Goal: Information Seeking & Learning: Learn about a topic

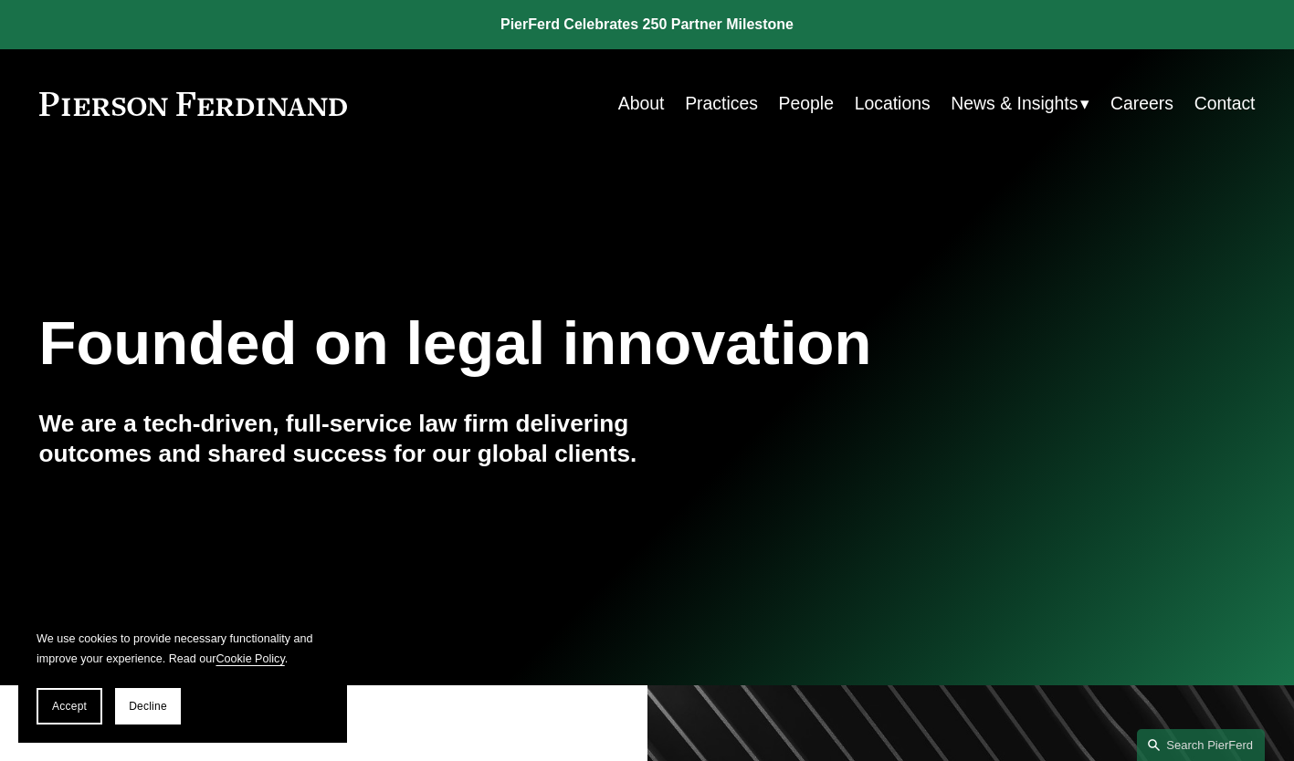
click at [816, 89] on link "People" at bounding box center [806, 104] width 55 height 36
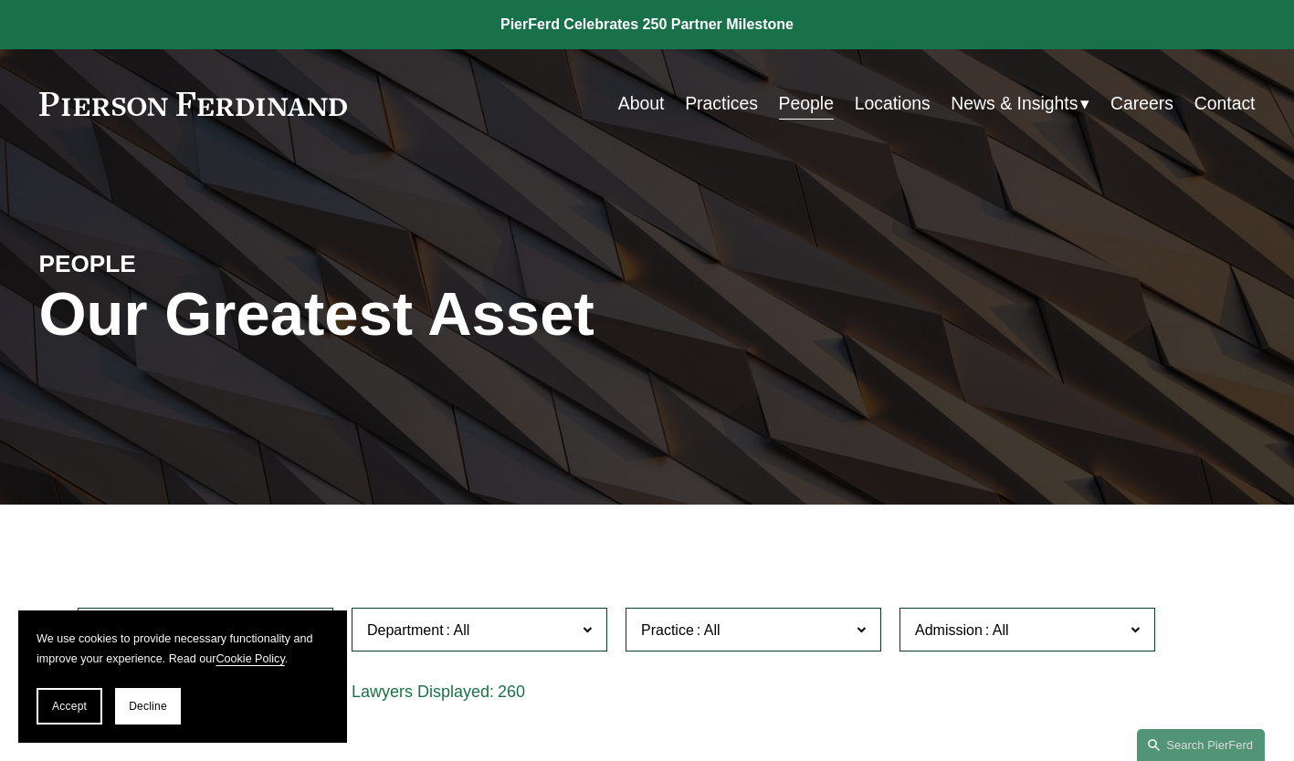
click at [949, 624] on span "Admission" at bounding box center [1019, 630] width 209 height 25
click at [904, 96] on link "Locations" at bounding box center [893, 104] width 76 height 36
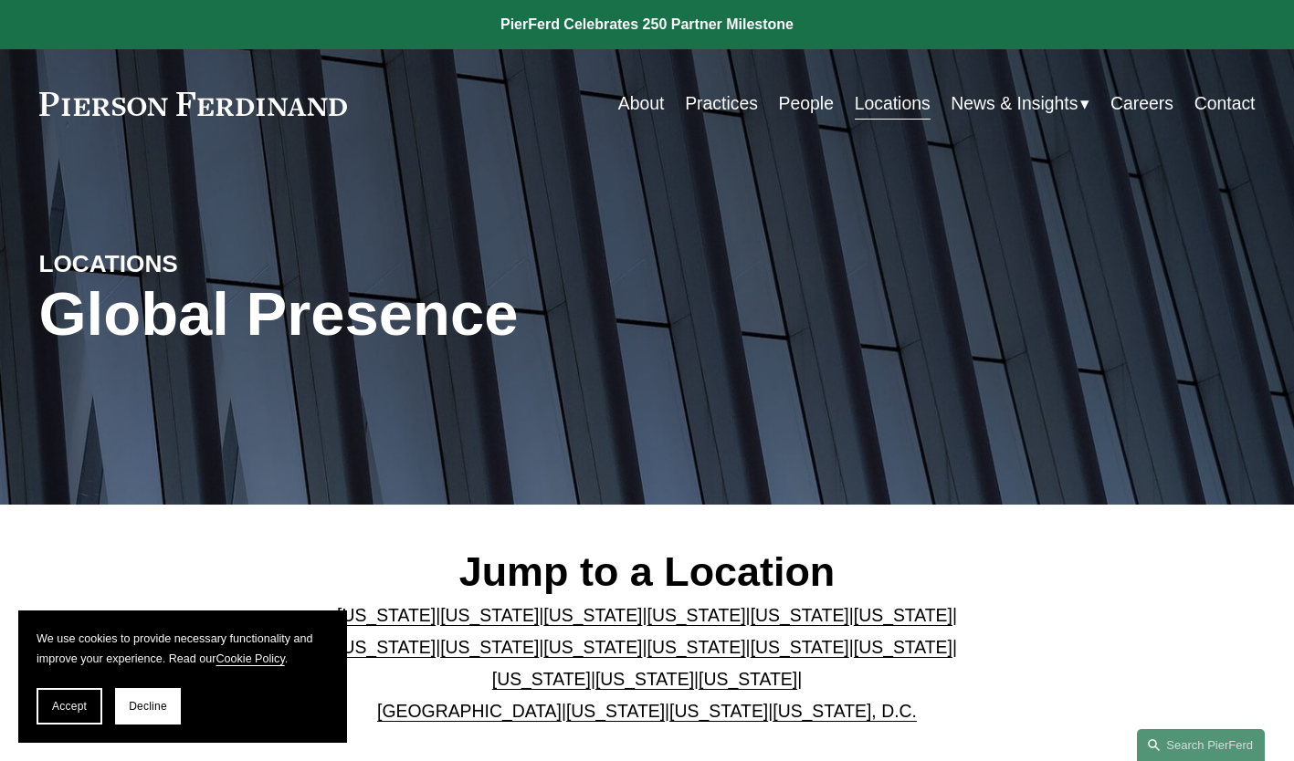
click at [1141, 107] on link "Careers" at bounding box center [1141, 104] width 63 height 36
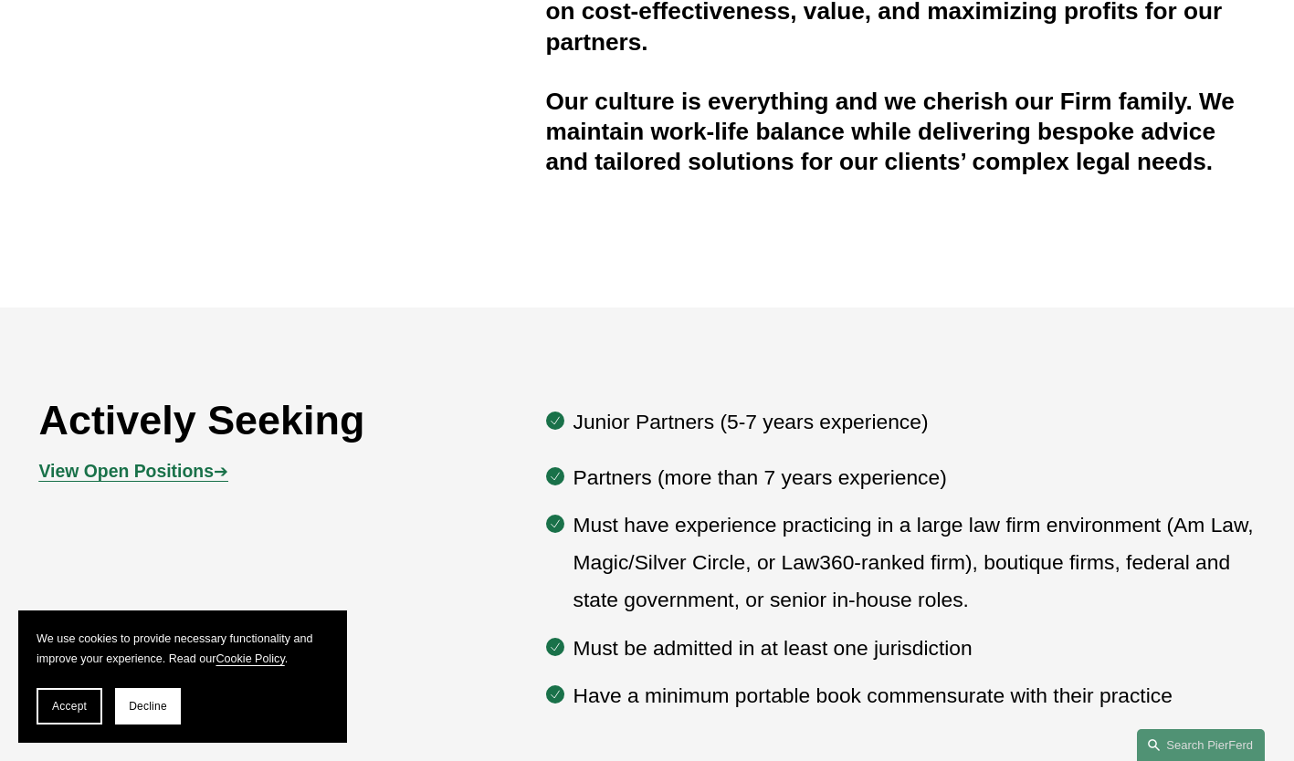
scroll to position [772, 0]
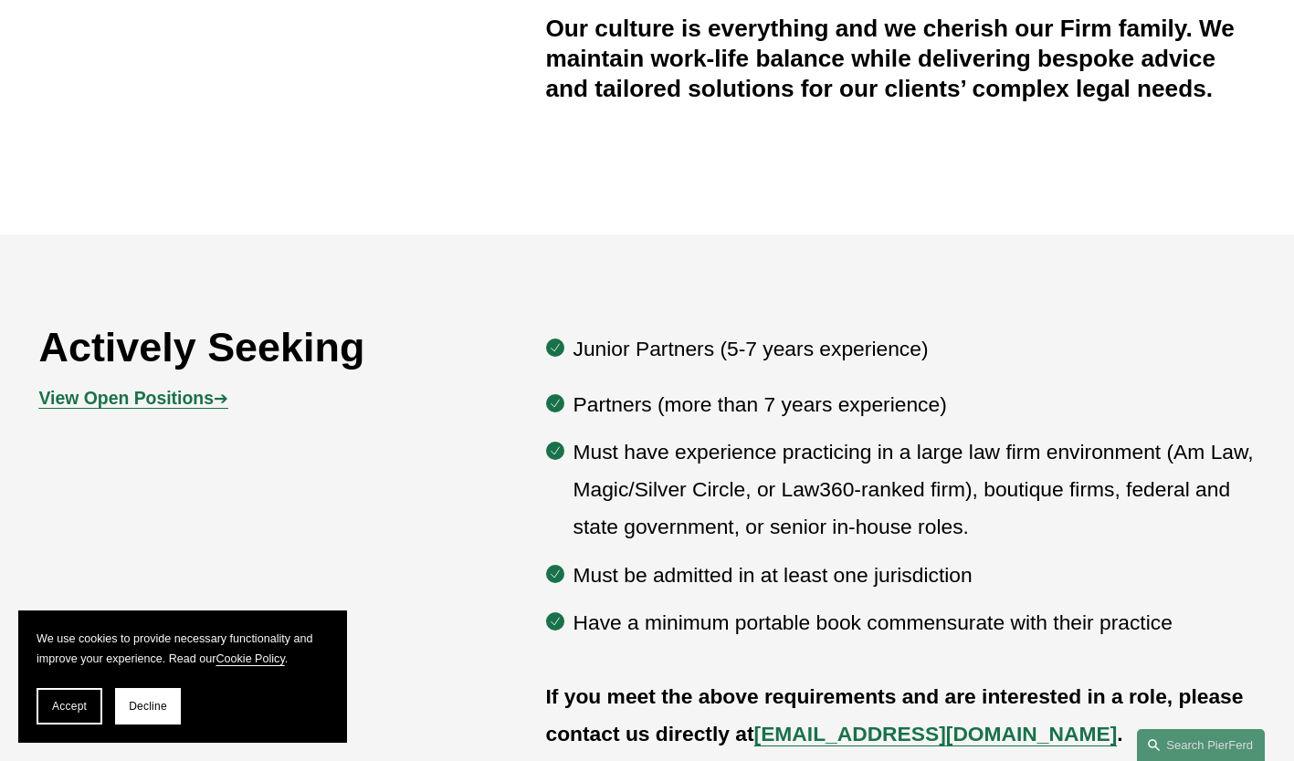
click at [211, 414] on p "View Open Positions ➔" at bounding box center [191, 399] width 304 height 32
click at [211, 406] on strong "View Open Positions" at bounding box center [126, 398] width 174 height 20
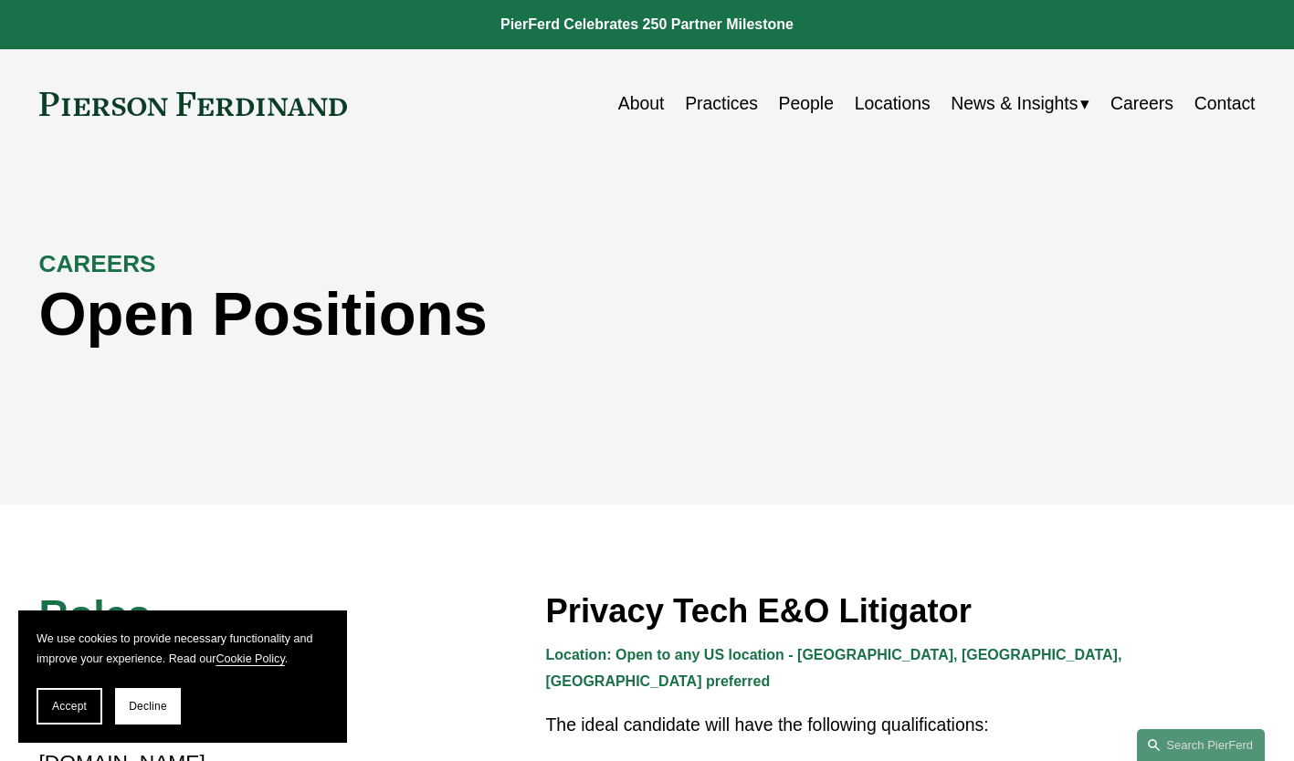
click at [715, 107] on link "Practices" at bounding box center [721, 104] width 73 height 36
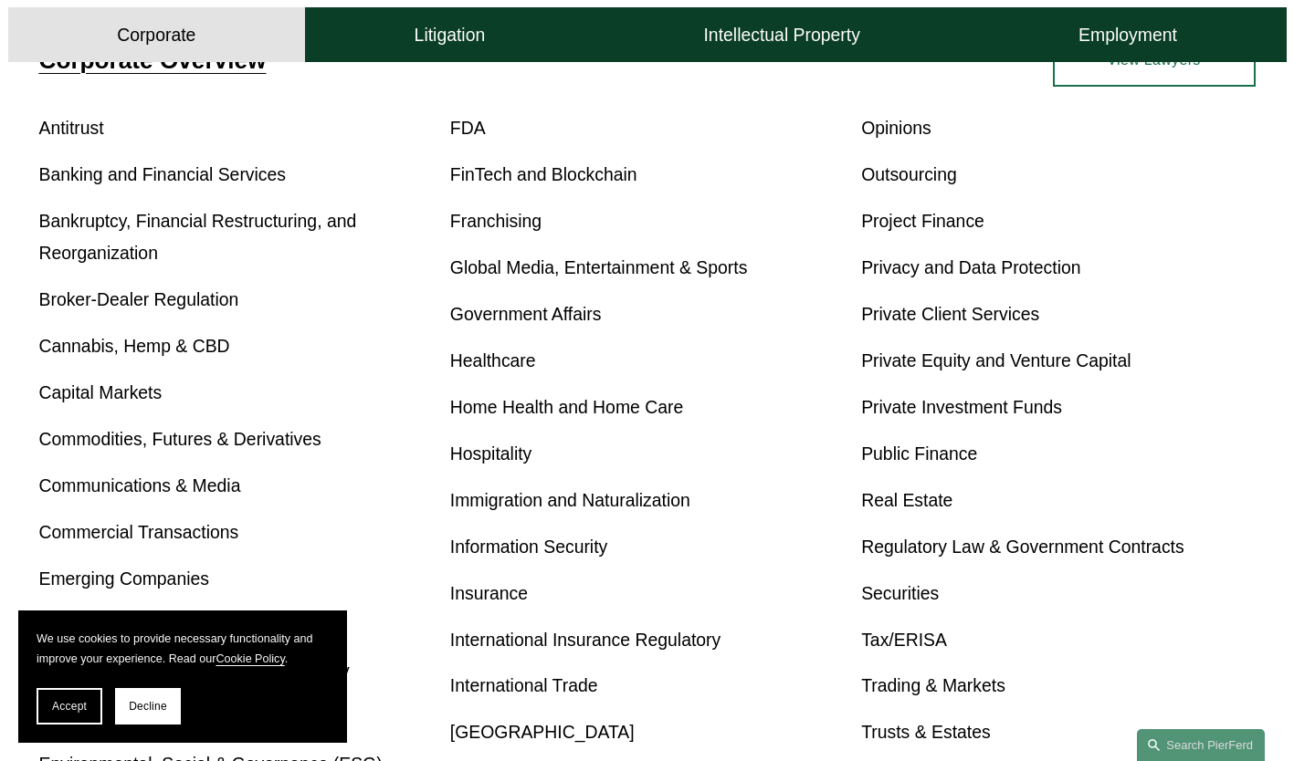
scroll to position [716, 0]
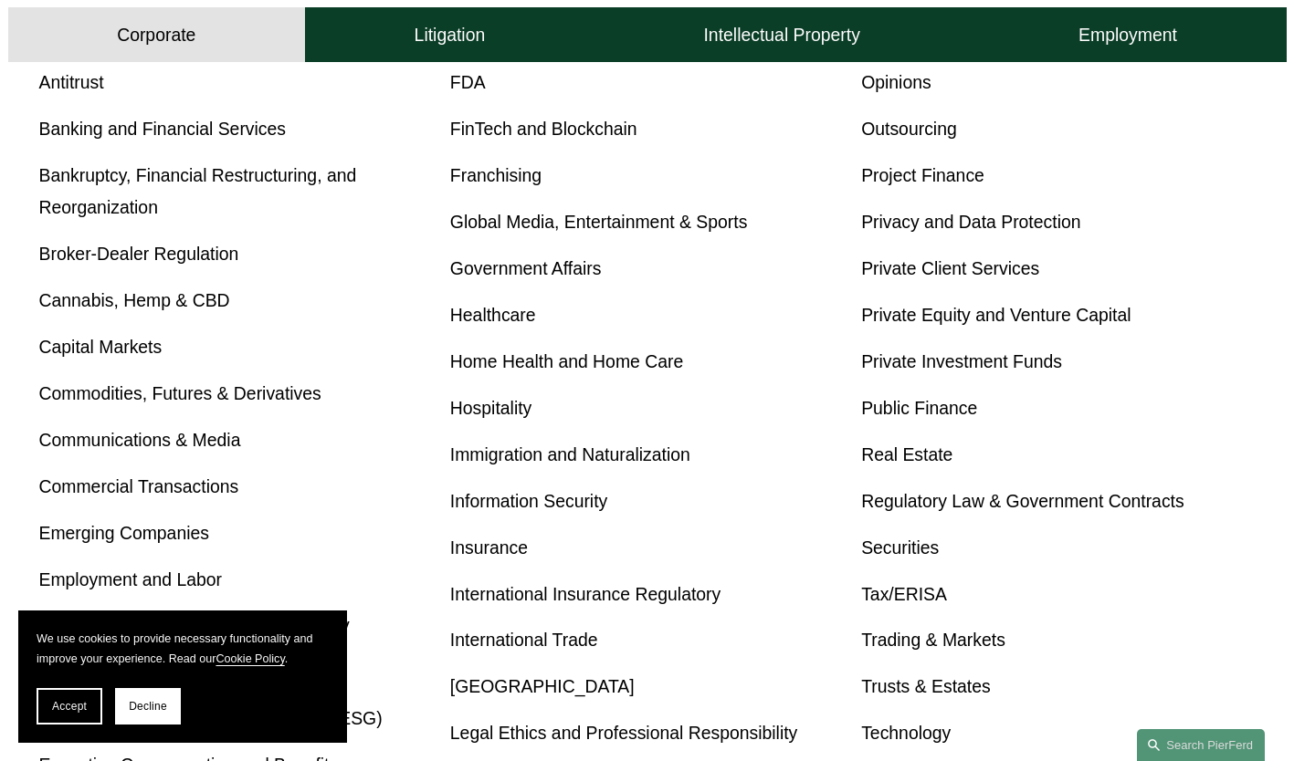
click at [479, 554] on link "Insurance" at bounding box center [489, 548] width 78 height 20
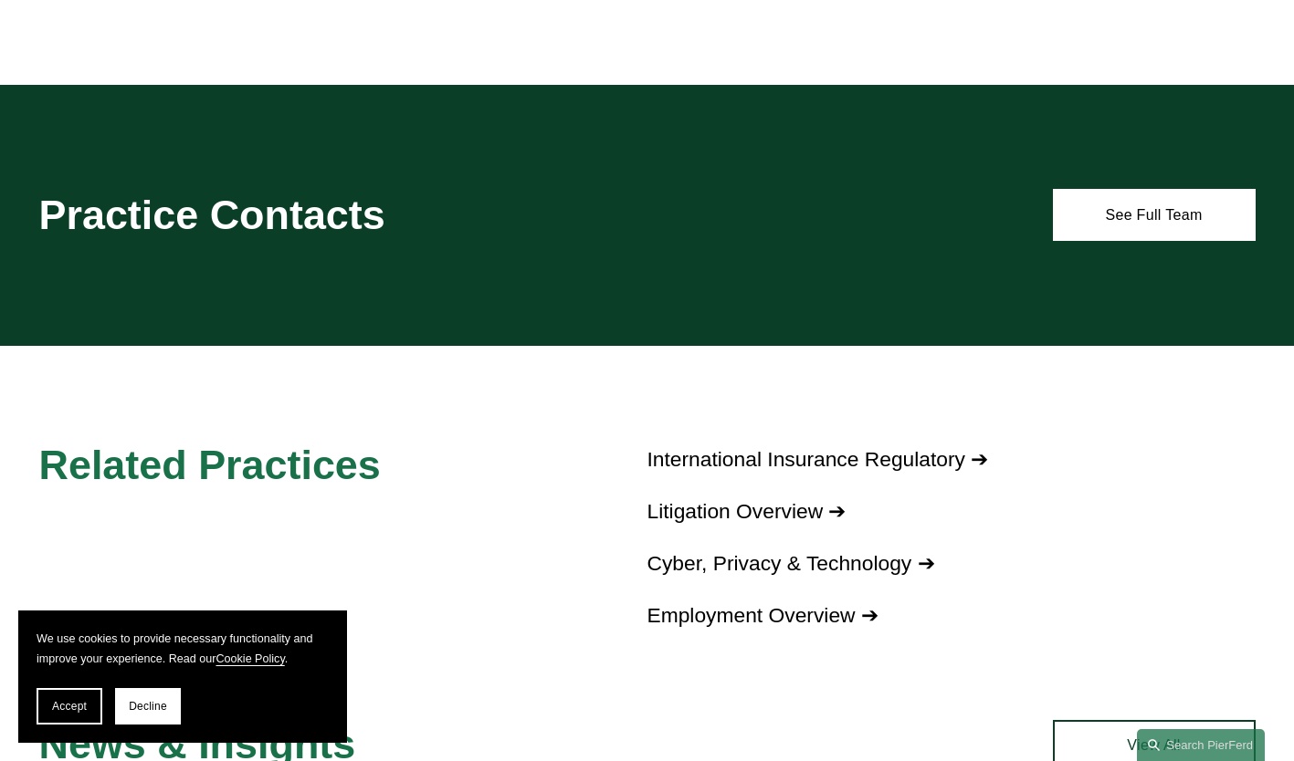
scroll to position [2580, 0]
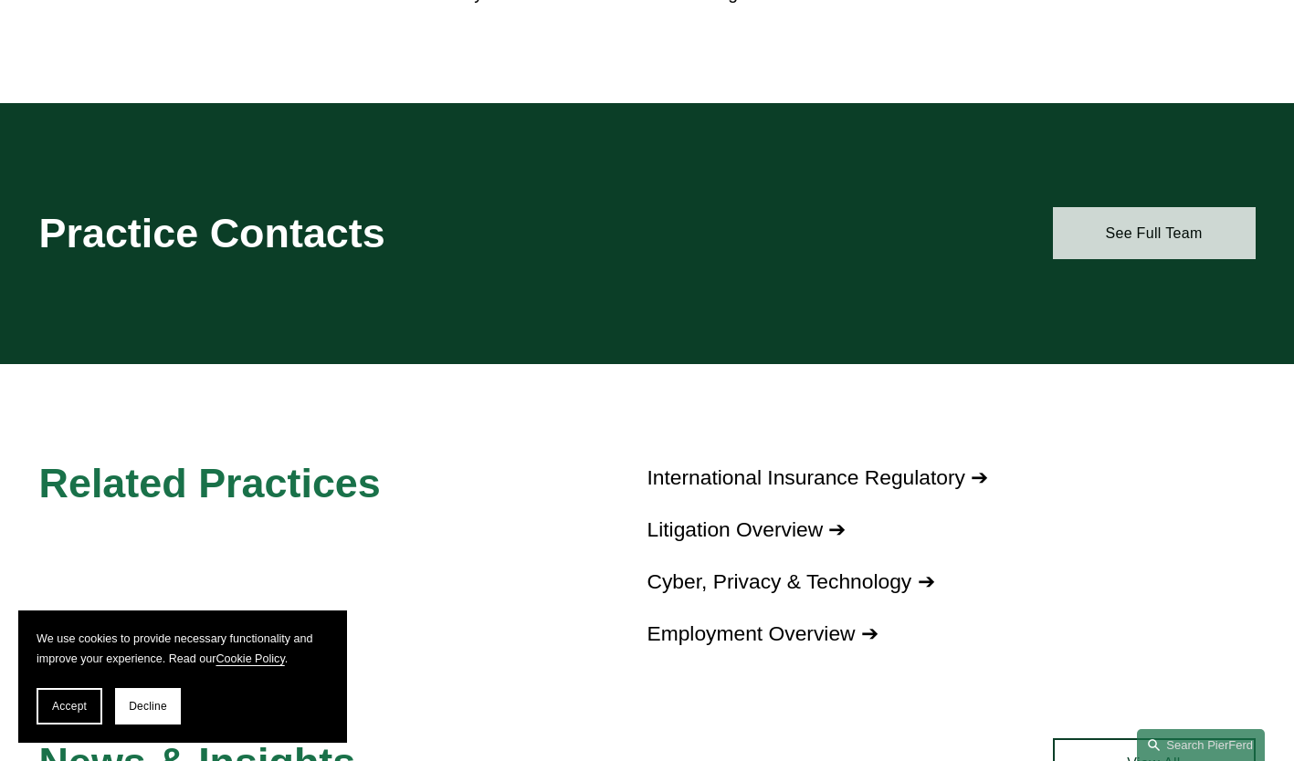
click at [1086, 240] on link "See Full Team" at bounding box center [1154, 233] width 203 height 52
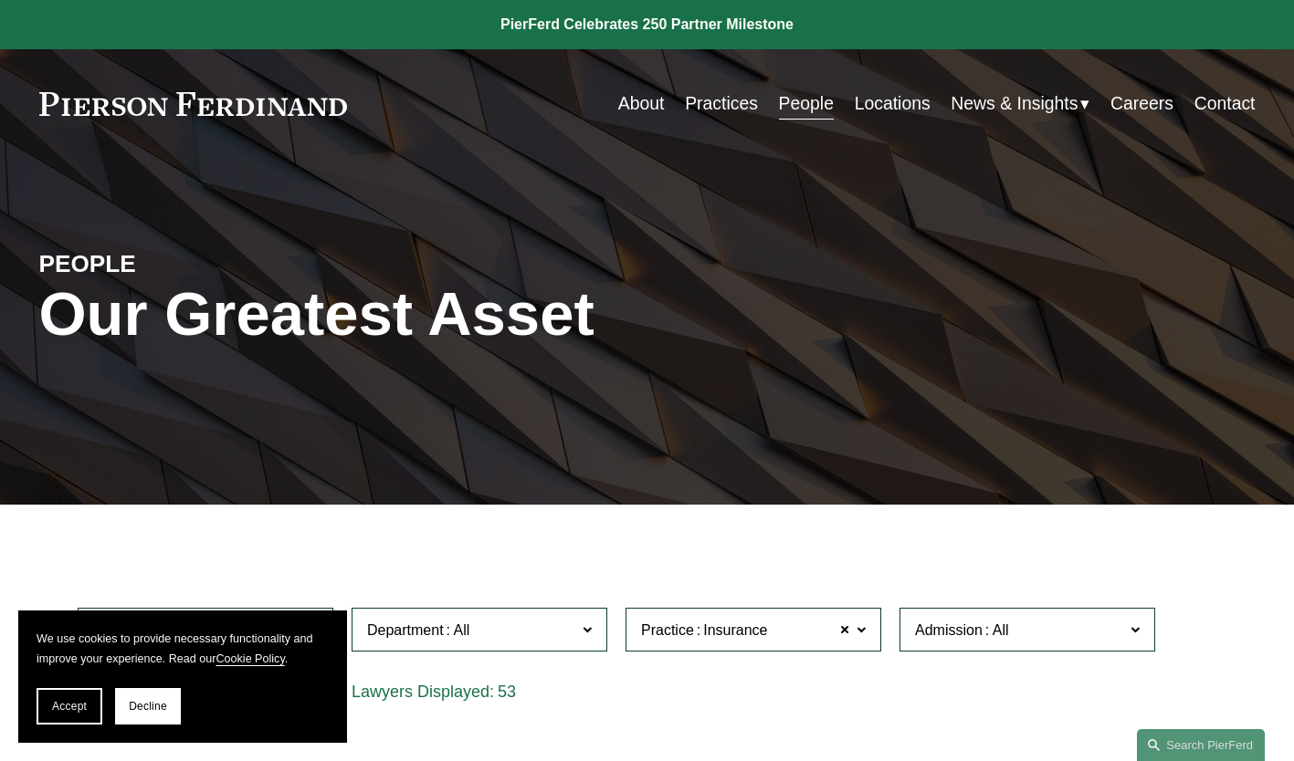
scroll to position [706, 0]
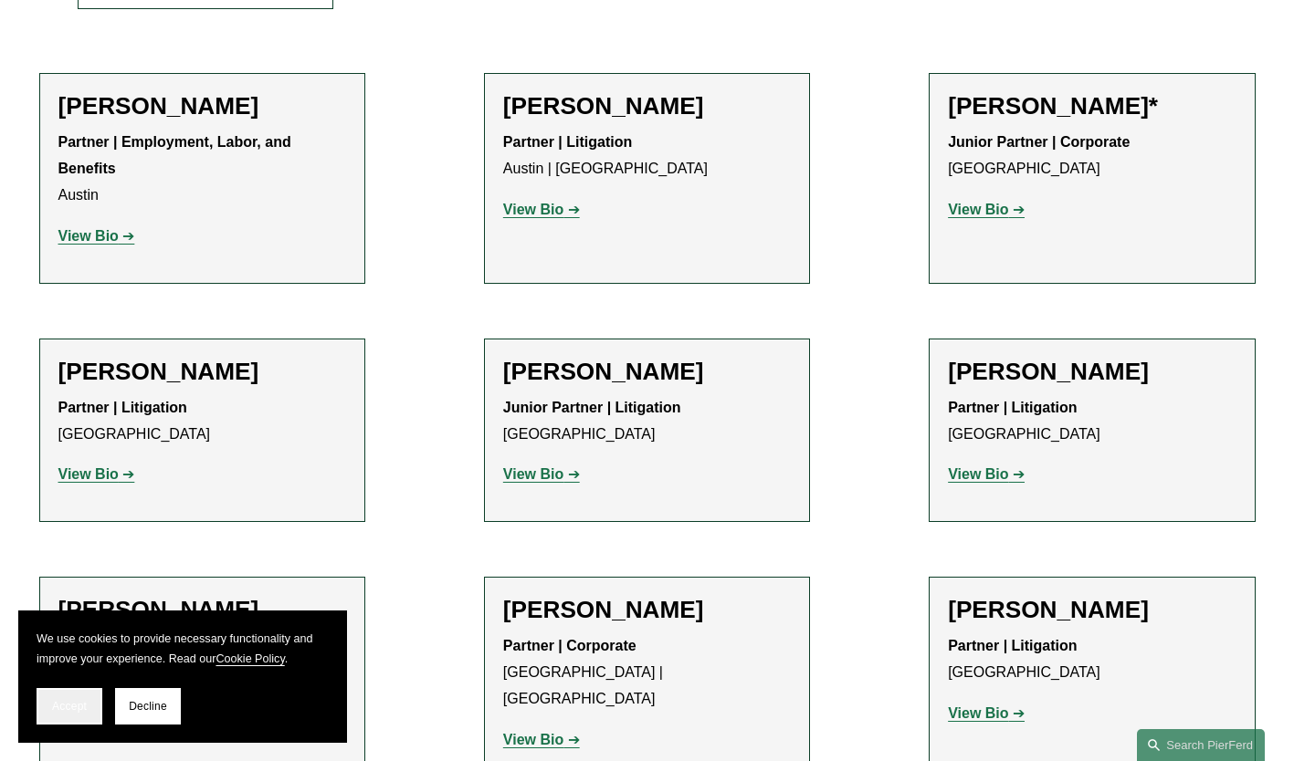
click at [68, 711] on span "Accept" at bounding box center [69, 706] width 35 height 13
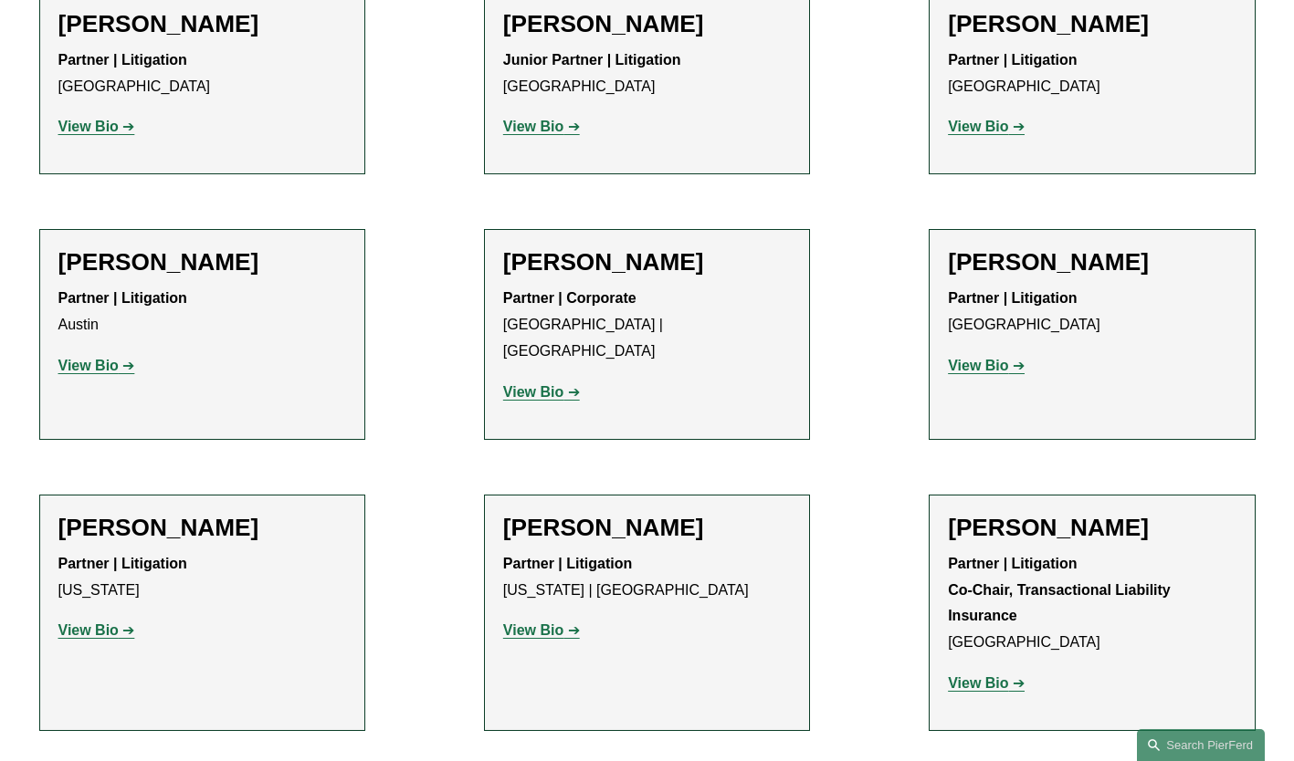
scroll to position [1122, 0]
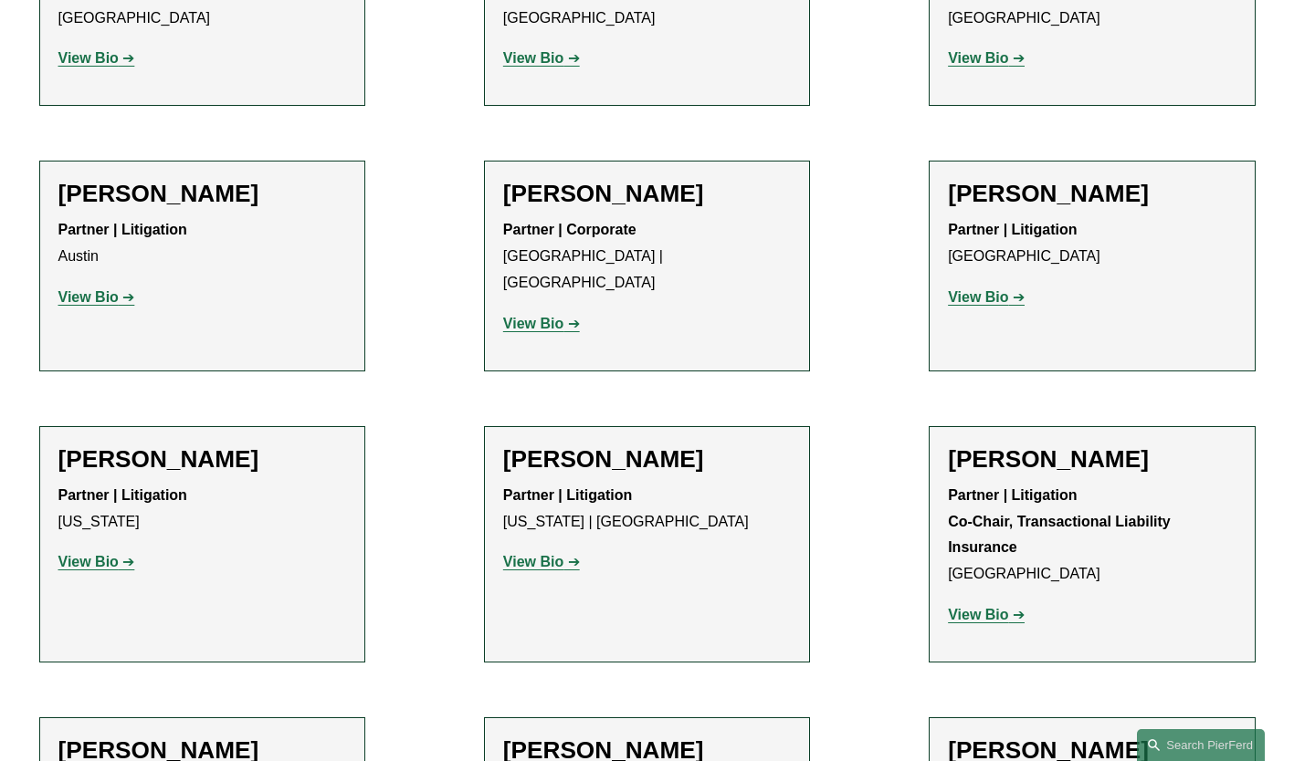
drag, startPoint x: 227, startPoint y: 438, endPoint x: 100, endPoint y: 533, distance: 159.2
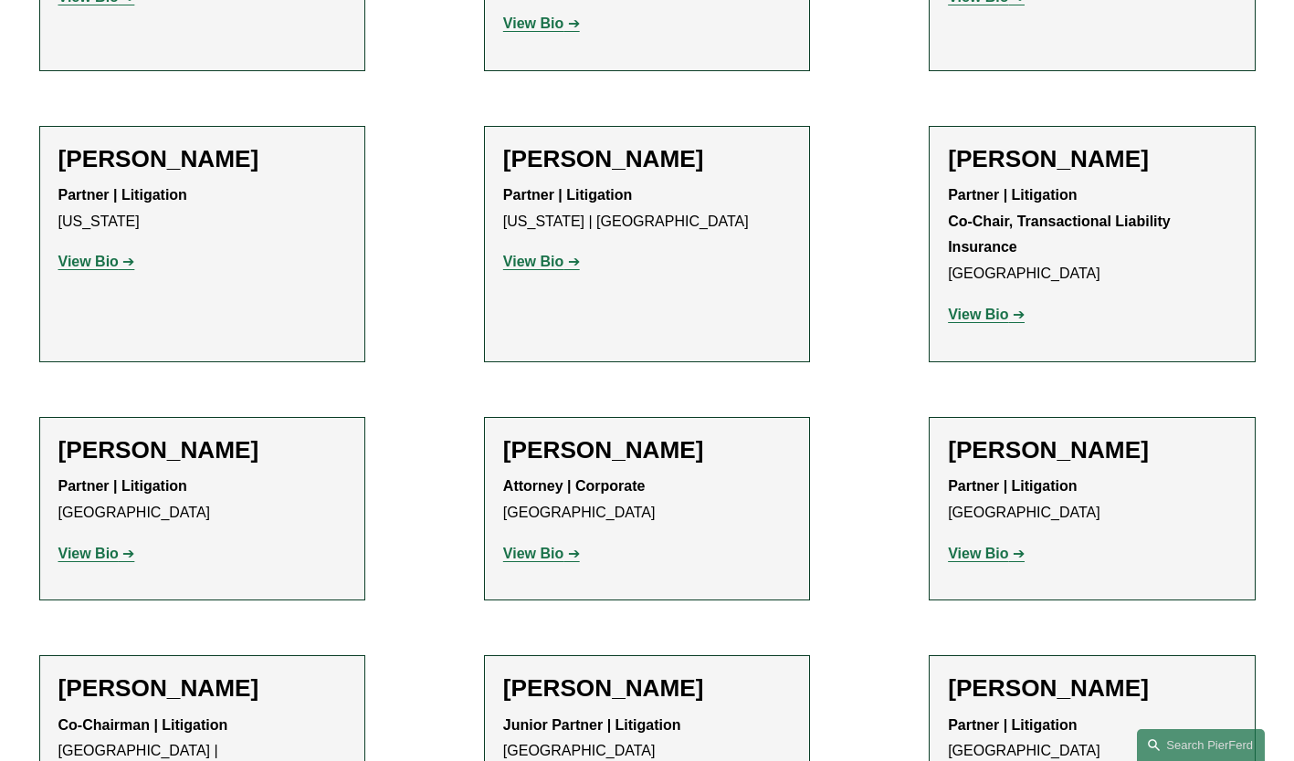
scroll to position [890, 0]
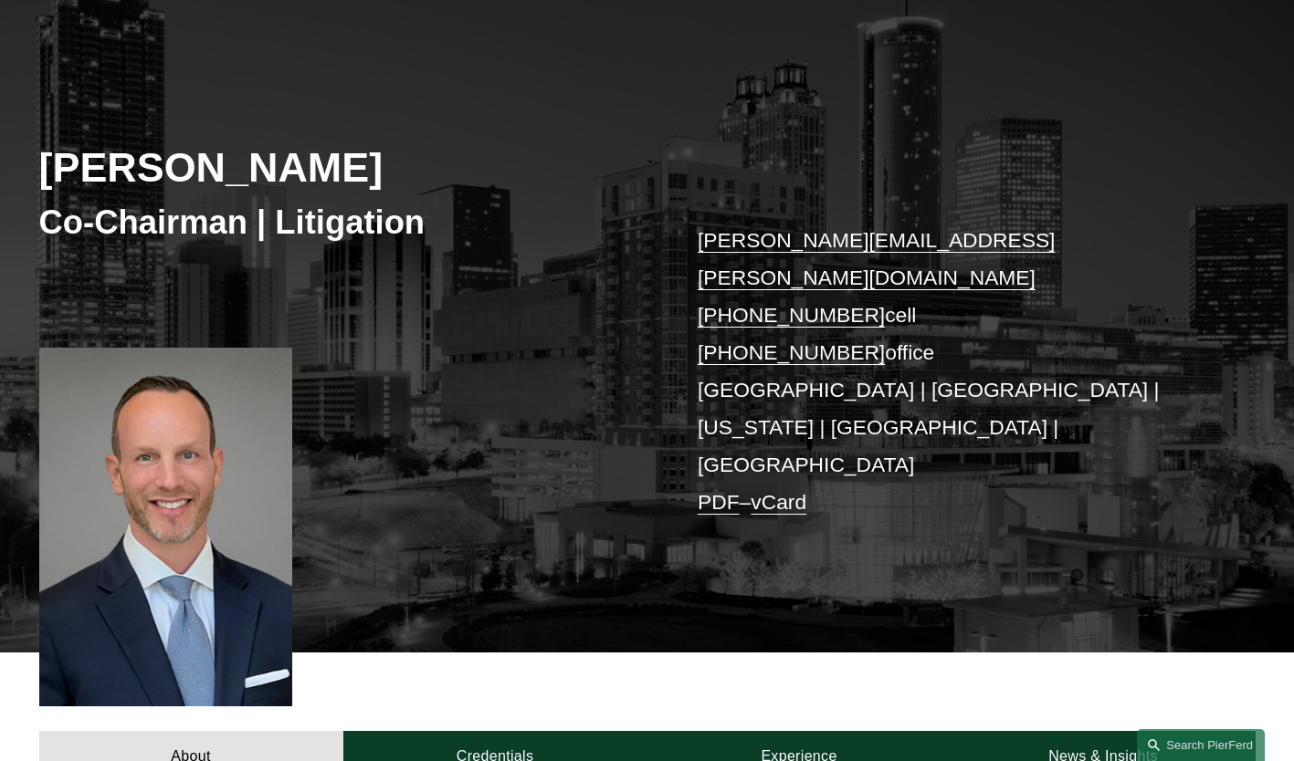
scroll to position [137, 0]
